Goal: Register for event/course

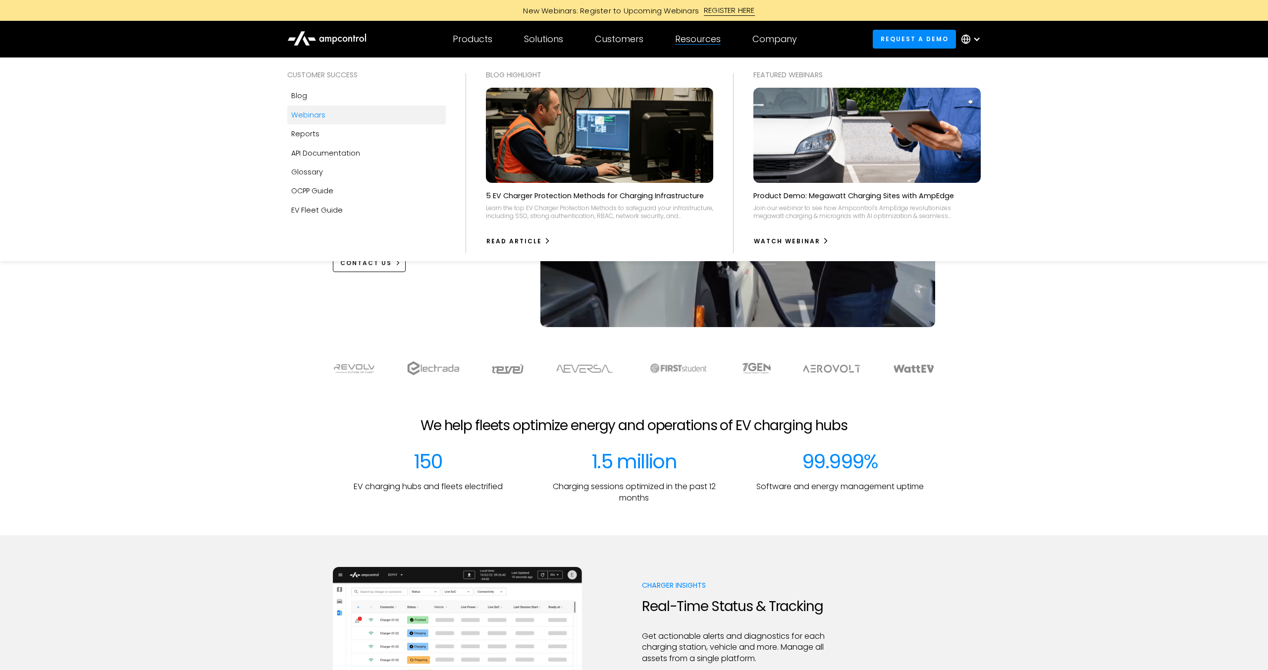
click at [323, 110] on div "Webinars" at bounding box center [308, 114] width 34 height 11
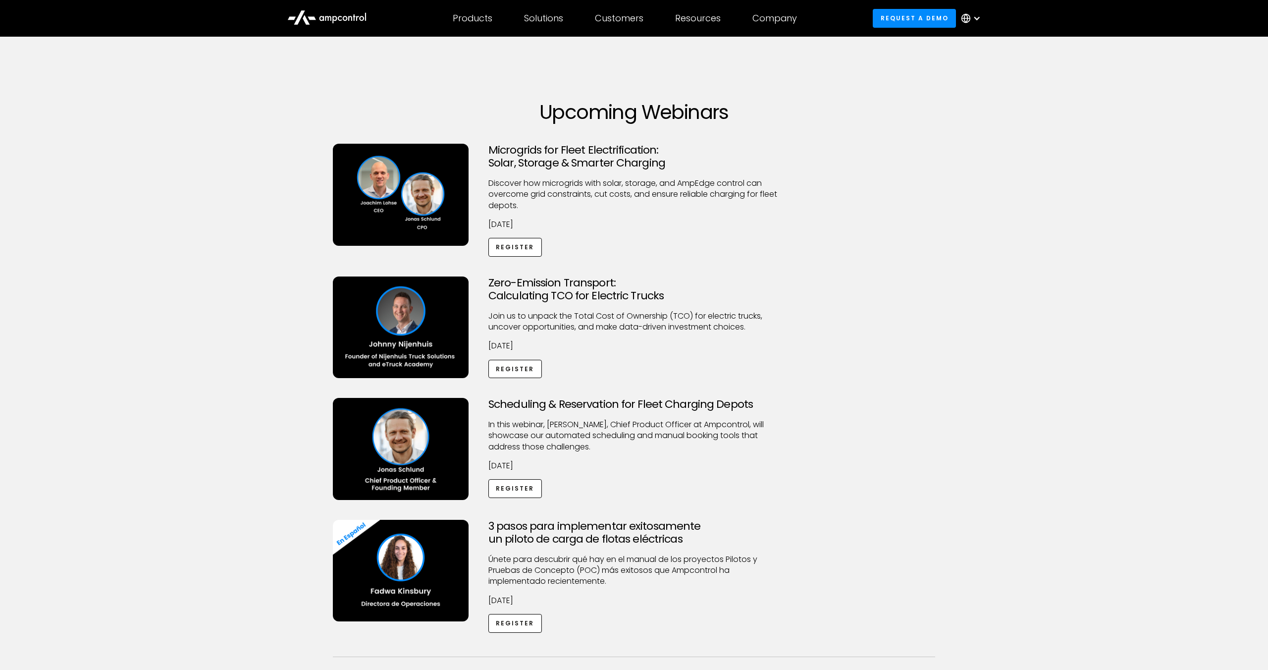
click at [522, 167] on h3 "Microgrids for Fleet Electrification: Solar, Storage & Smarter Charging" at bounding box center [634, 157] width 291 height 26
click at [514, 246] on link "Register" at bounding box center [516, 247] width 54 height 18
